Goal: Task Accomplishment & Management: Manage account settings

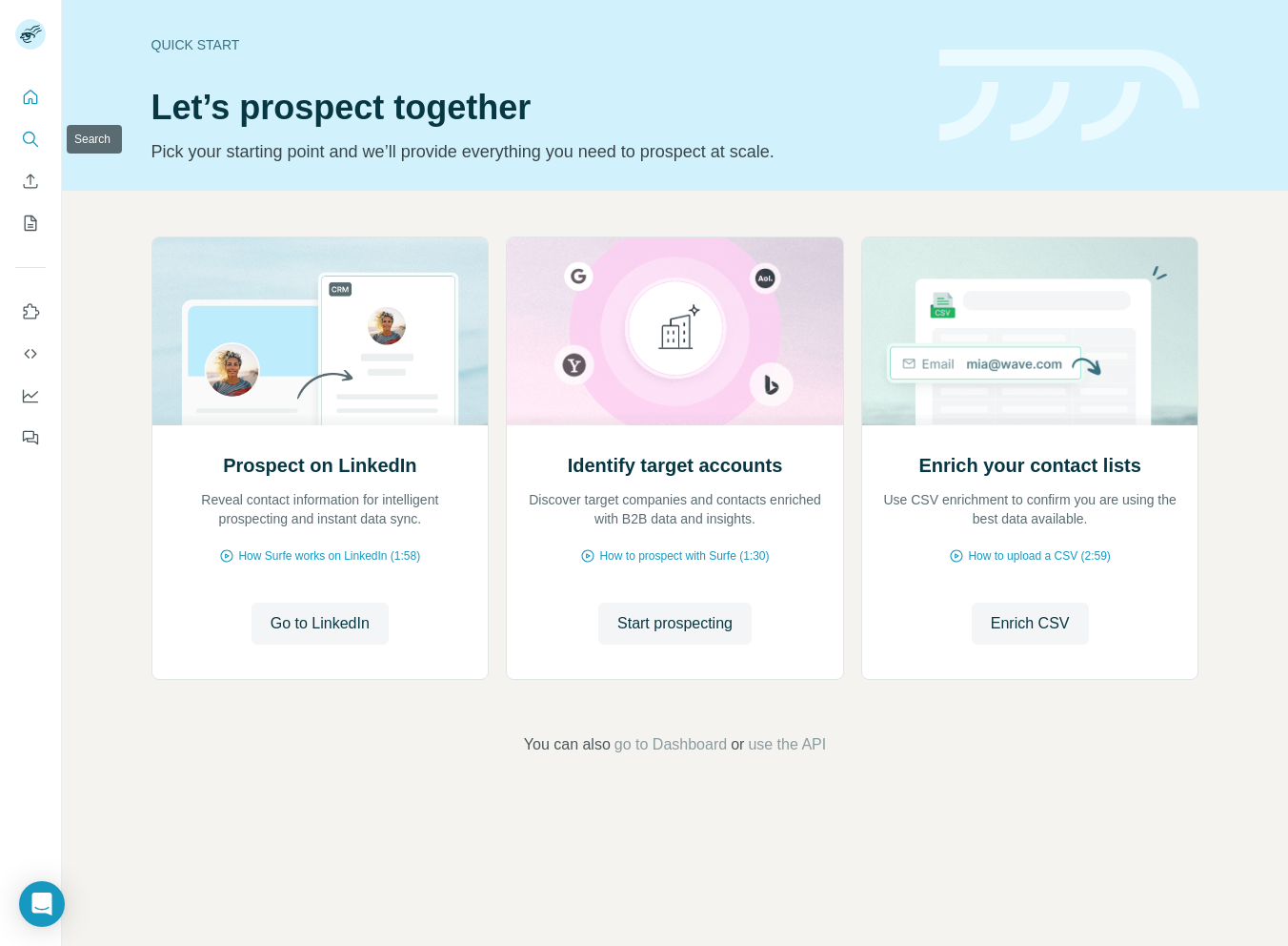
click at [31, 137] on icon "Search" at bounding box center [29, 138] width 19 height 19
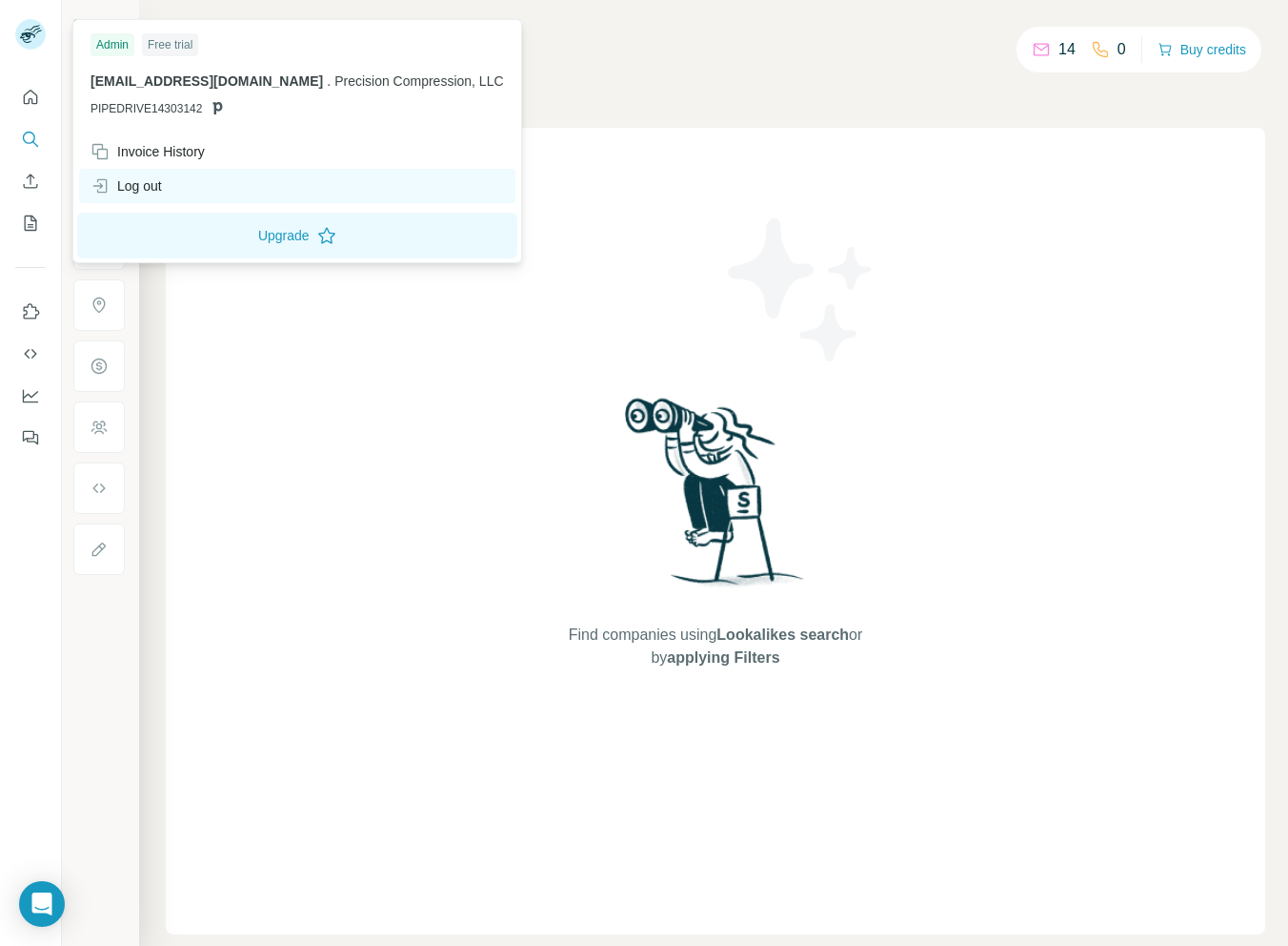
click at [106, 194] on icon at bounding box center [99, 185] width 19 height 19
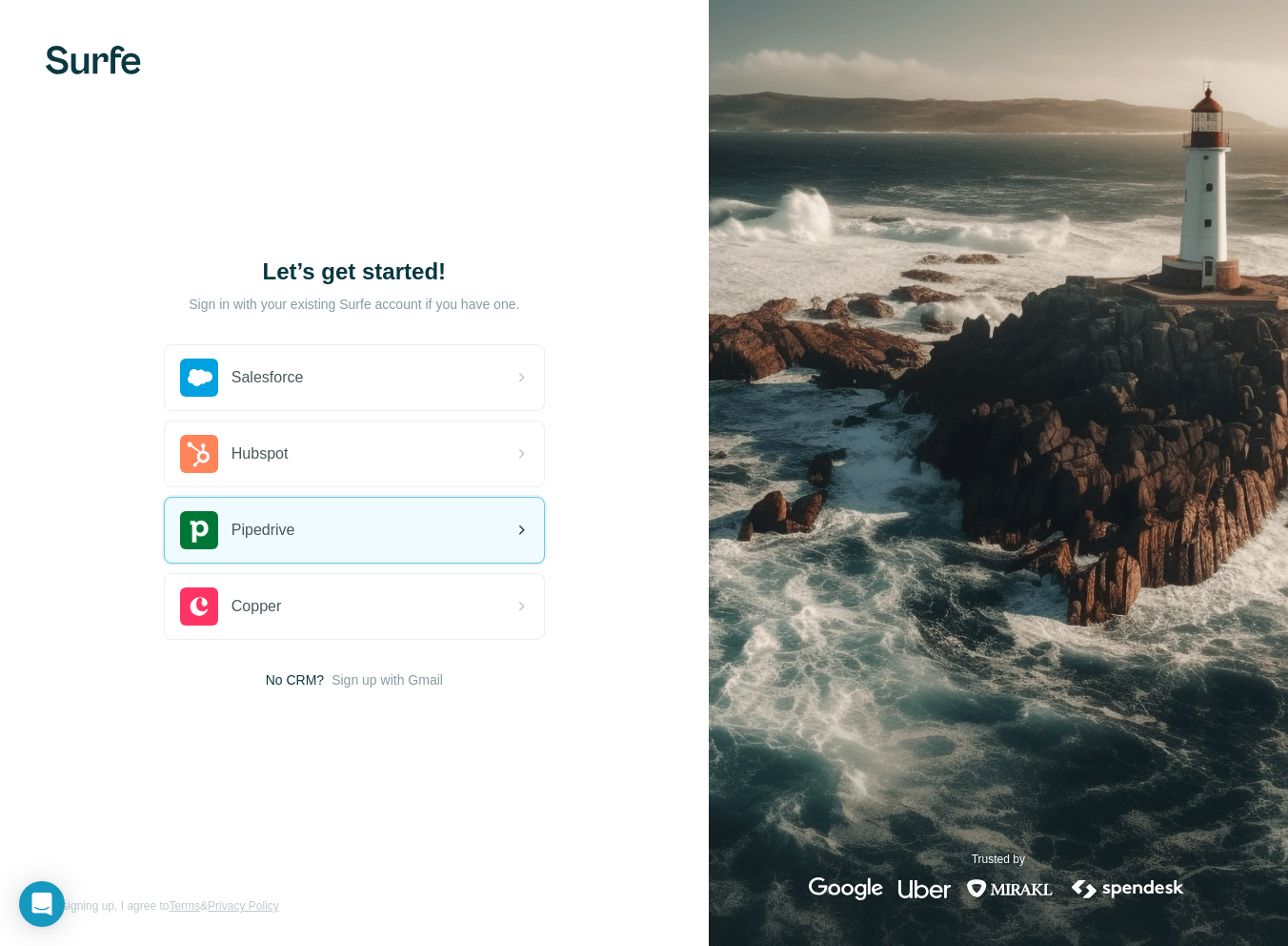
click at [300, 532] on div "Pipedrive" at bounding box center [354, 530] width 380 height 65
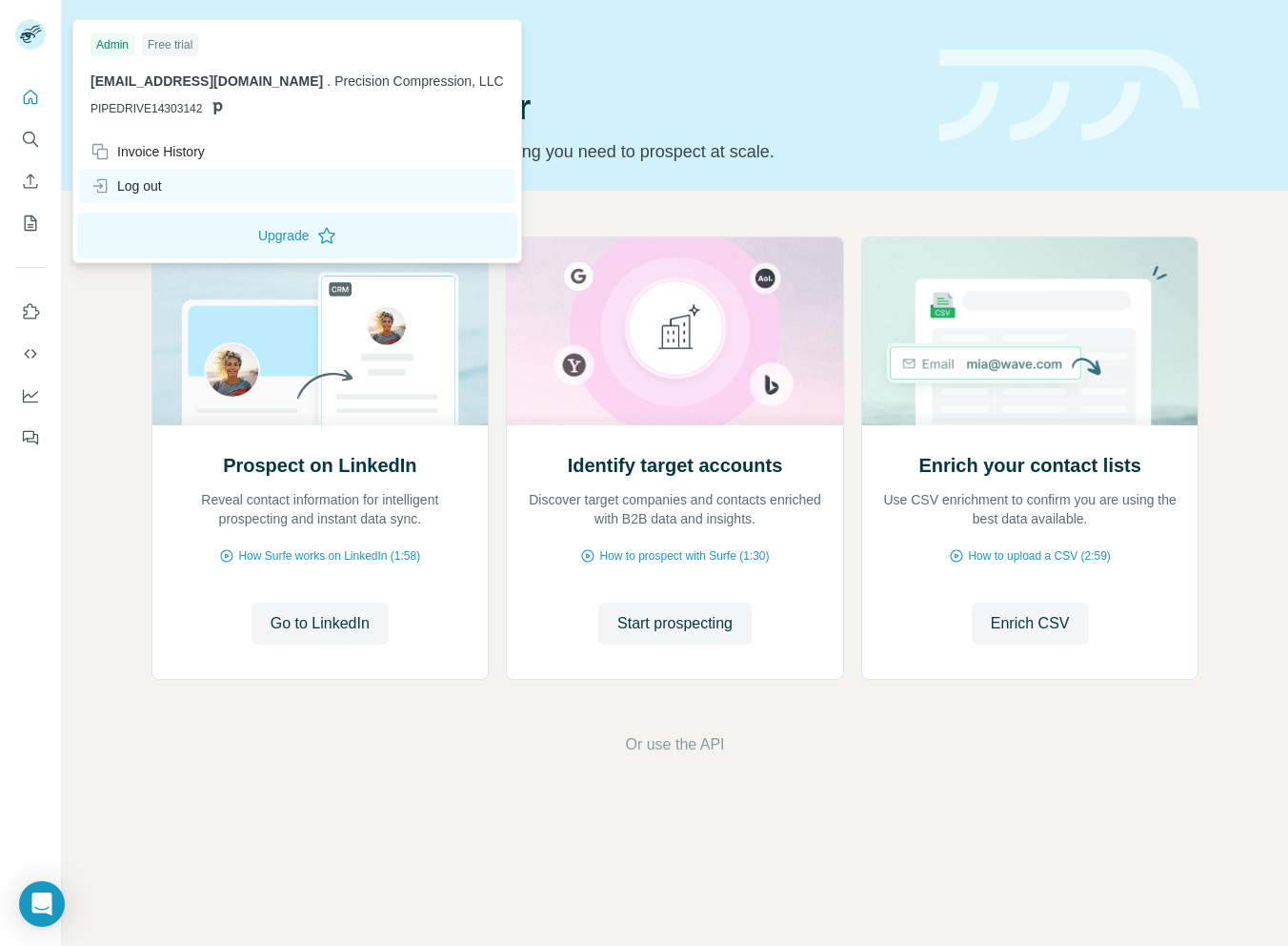
click at [148, 178] on div "Log out" at bounding box center [126, 185] width 72 height 19
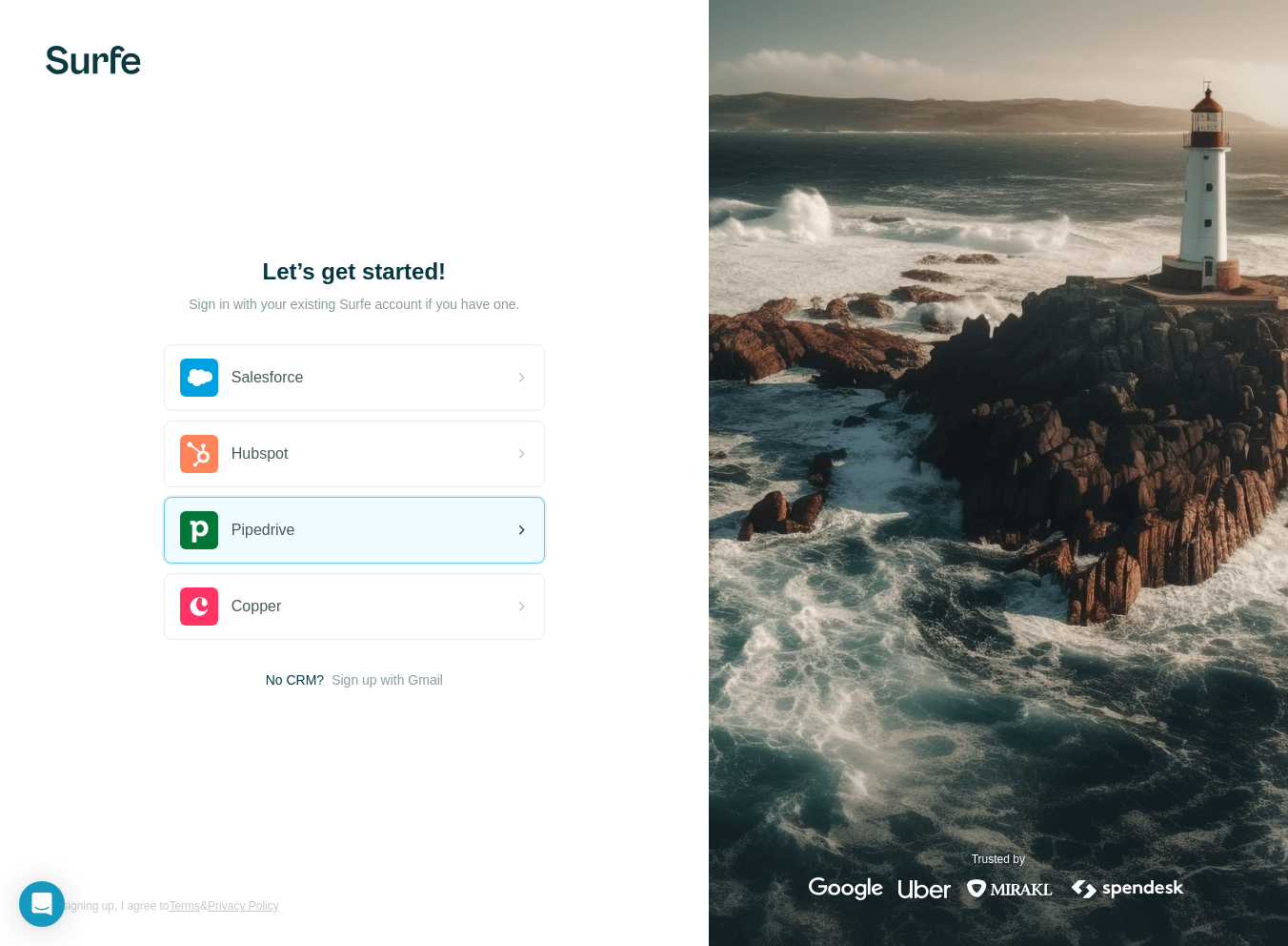
click at [340, 529] on div "Pipedrive" at bounding box center [354, 530] width 380 height 65
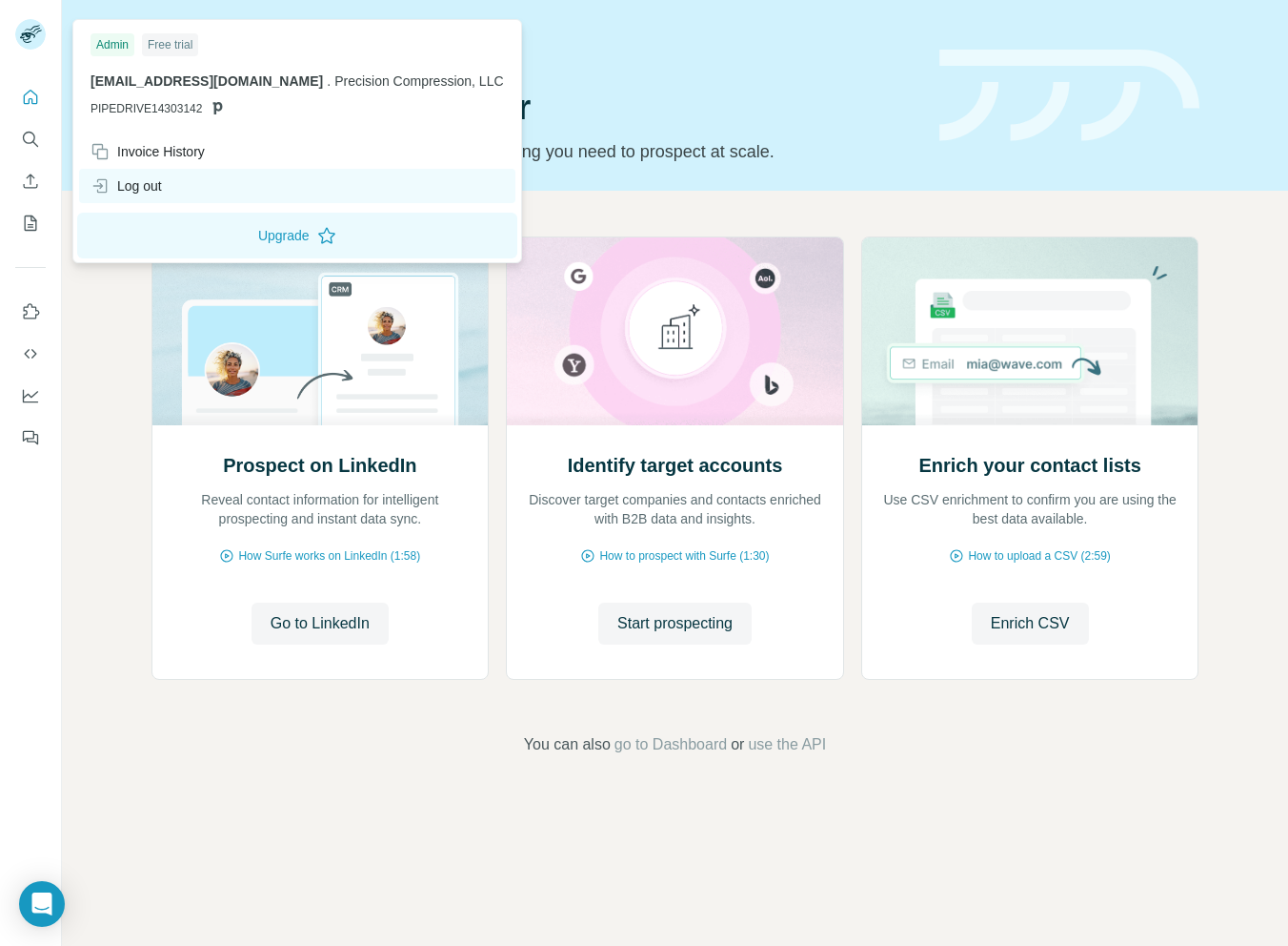
click at [196, 184] on div "Log out" at bounding box center [297, 185] width 437 height 34
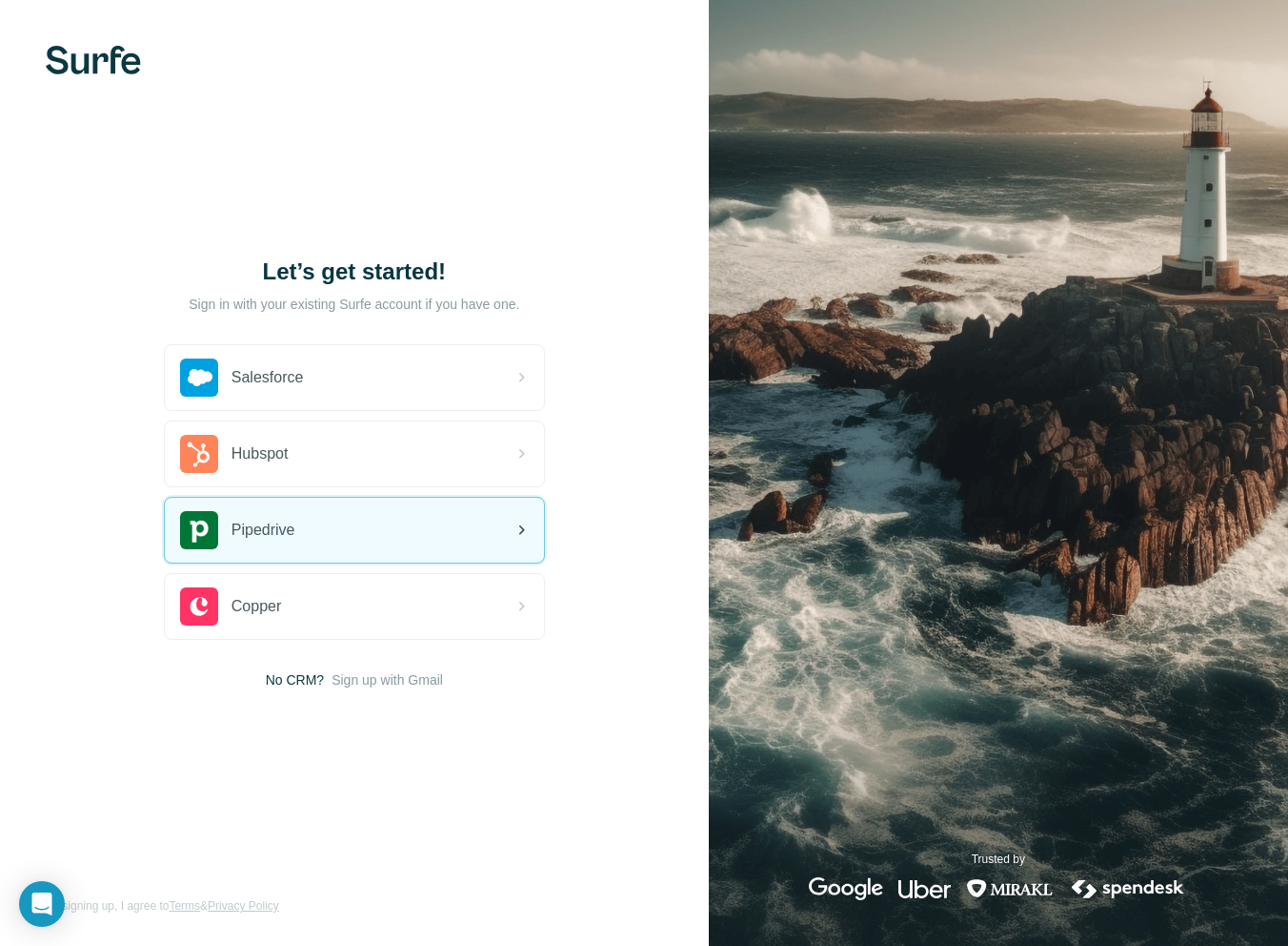
click at [337, 524] on div "Pipedrive" at bounding box center [354, 530] width 380 height 65
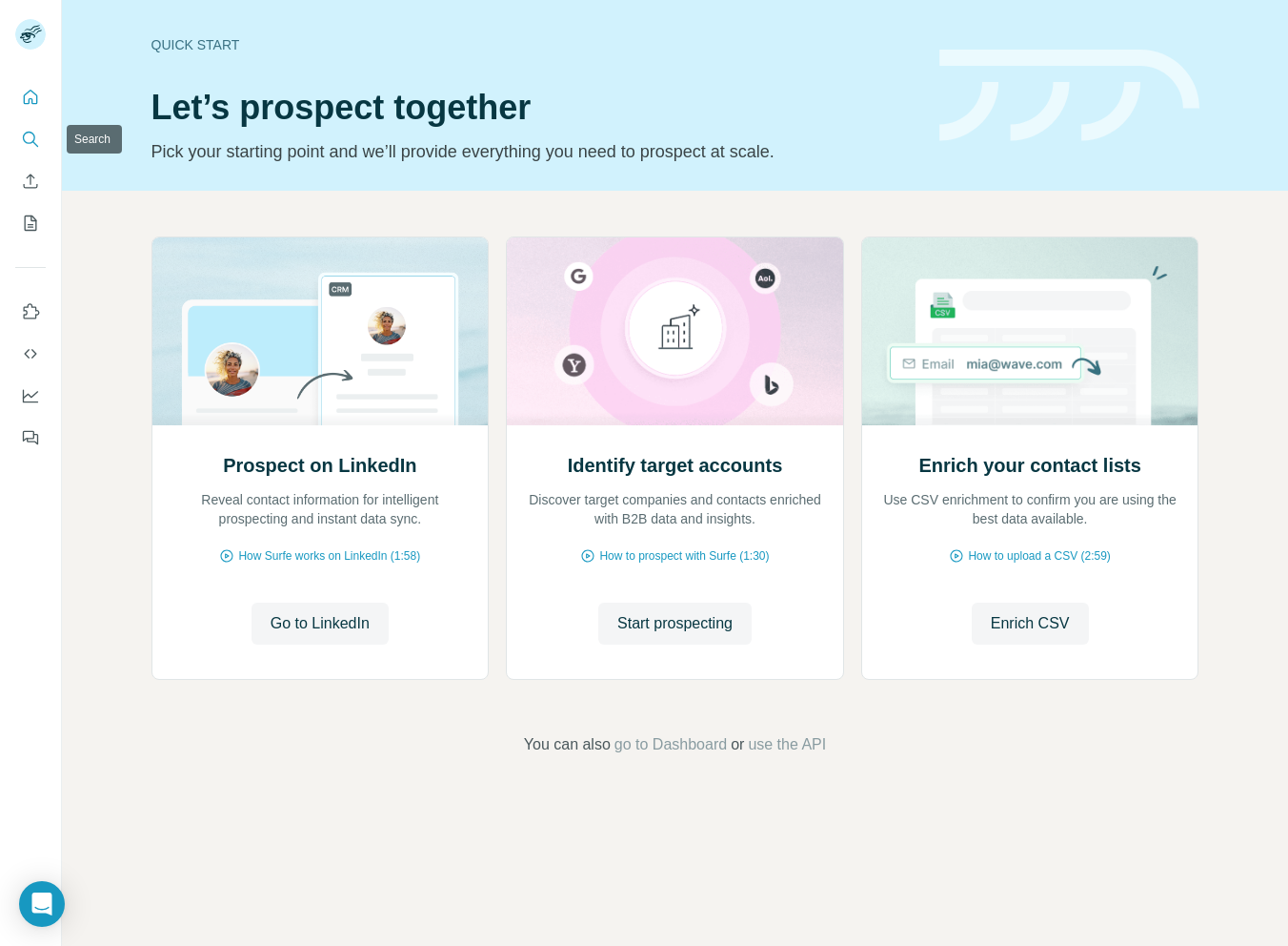
click at [34, 138] on icon "Search" at bounding box center [28, 137] width 13 height 13
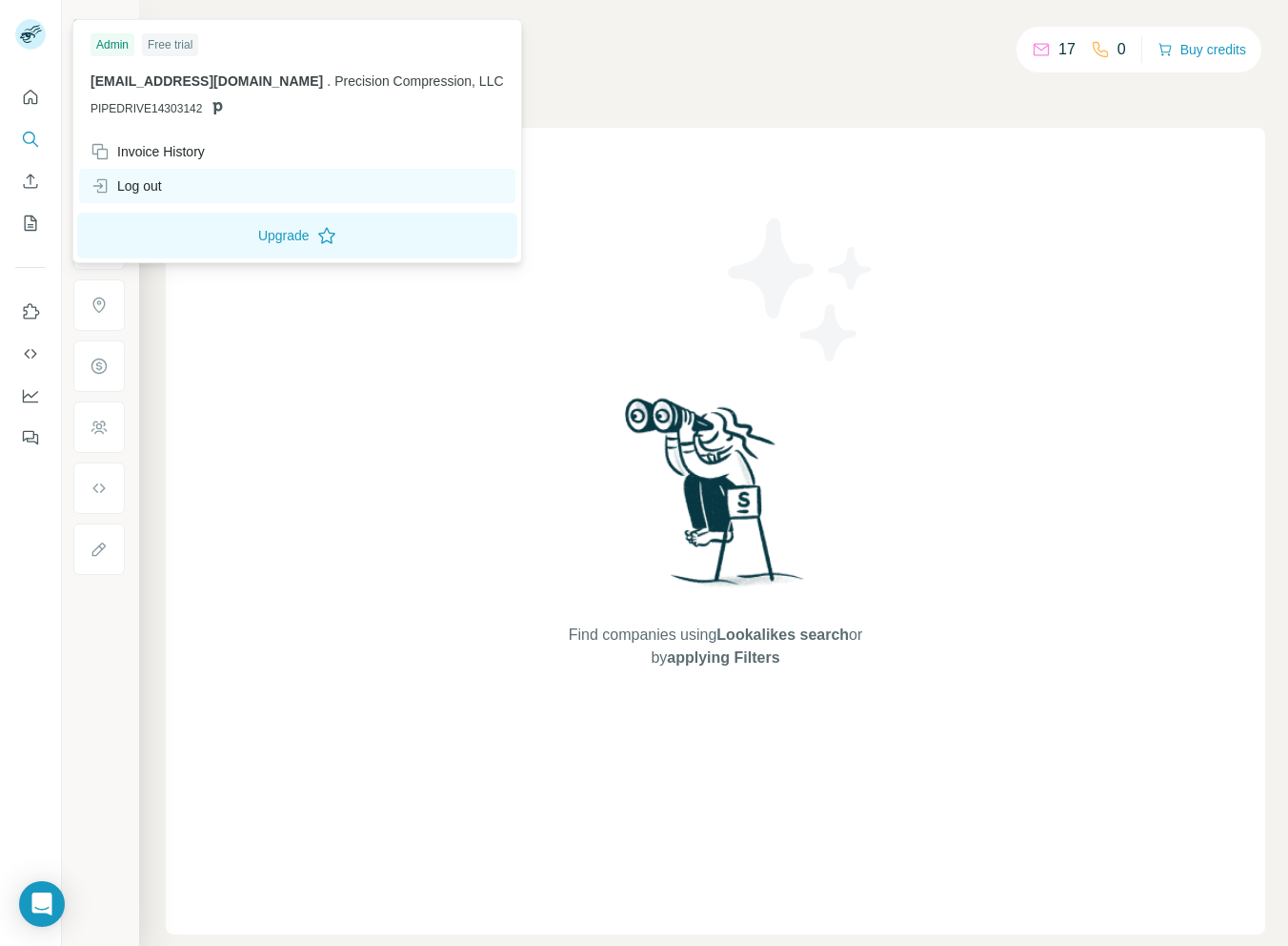
click at [113, 189] on div "Log out" at bounding box center [126, 185] width 72 height 19
